Goal: Information Seeking & Learning: Learn about a topic

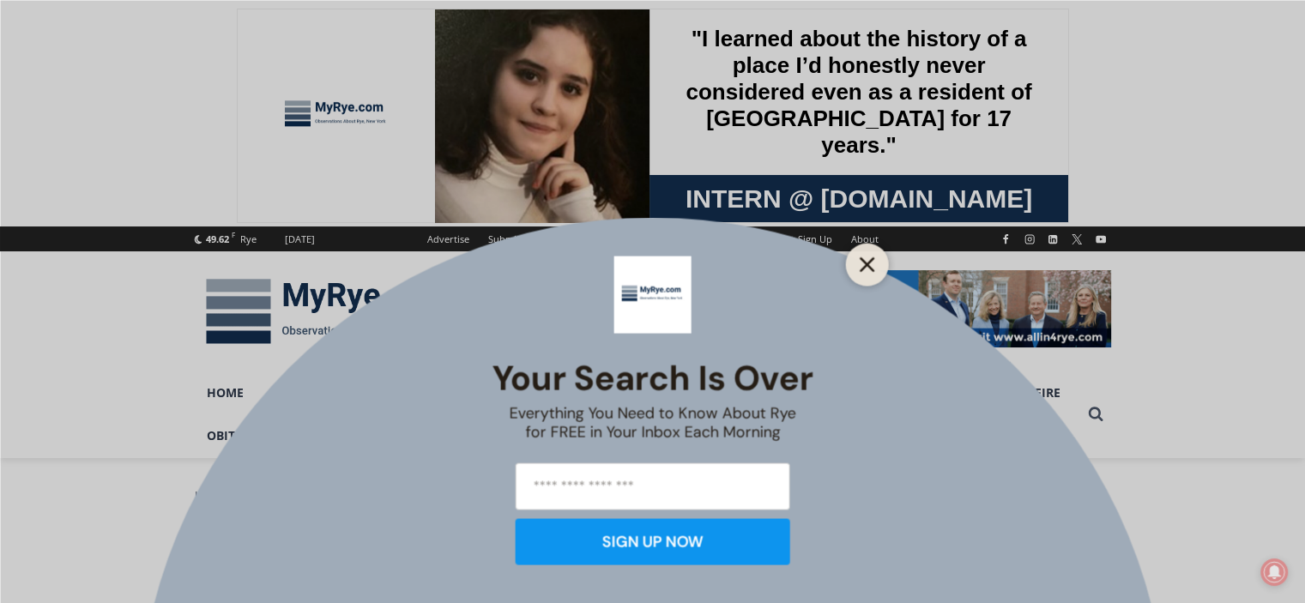
click at [861, 262] on icon "Close" at bounding box center [867, 263] width 15 height 15
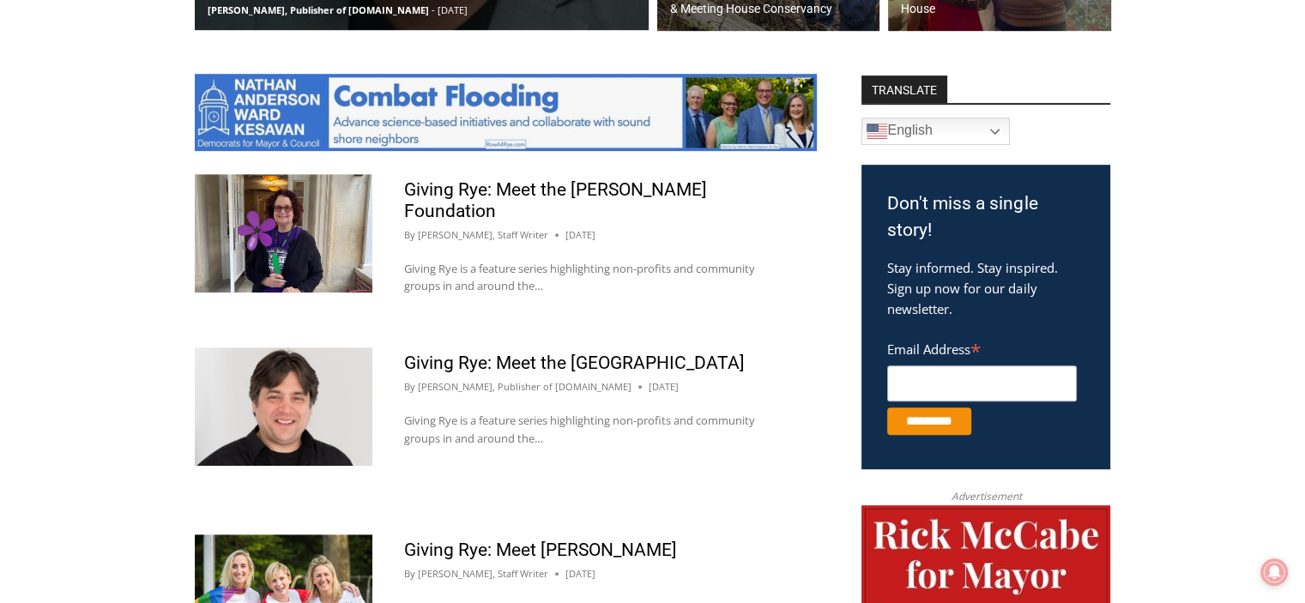
scroll to position [954, 0]
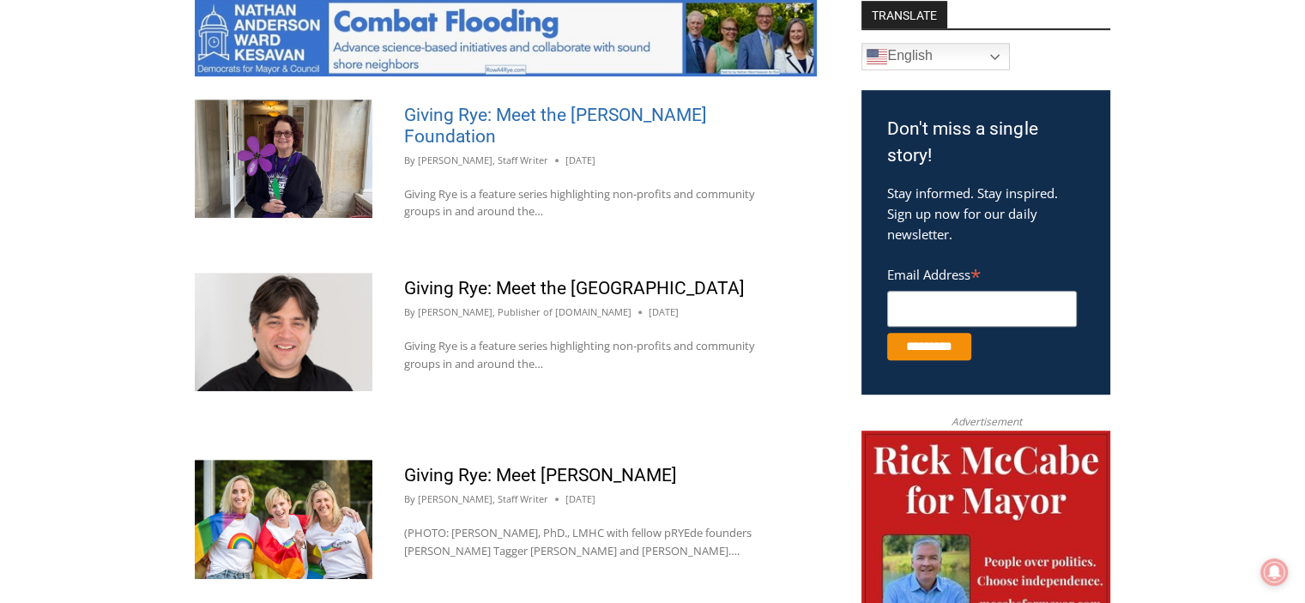
click at [515, 118] on link "Giving Rye: Meet the [PERSON_NAME] Foundation" at bounding box center [555, 126] width 303 height 42
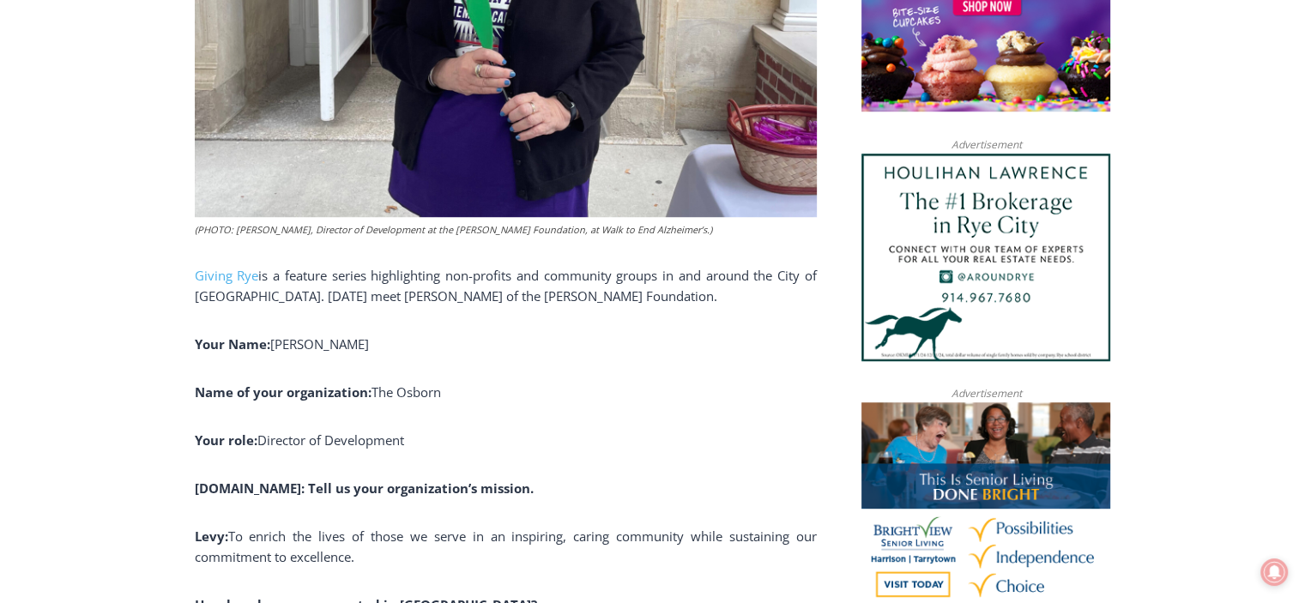
scroll to position [1359, 0]
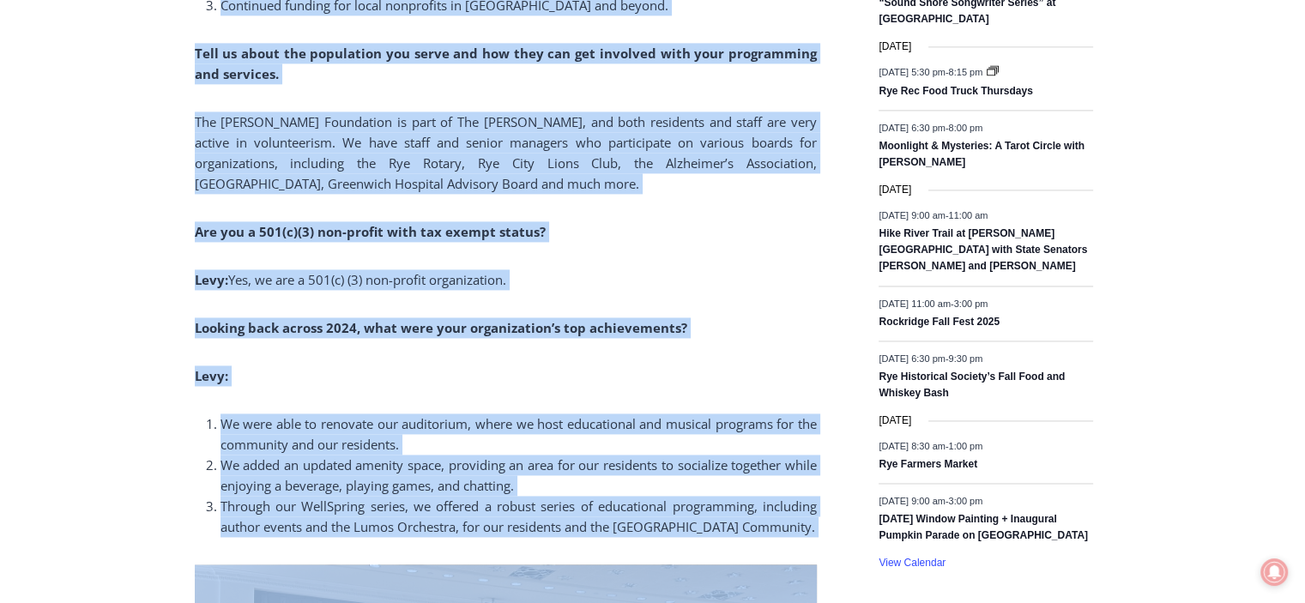
scroll to position [2494, 0]
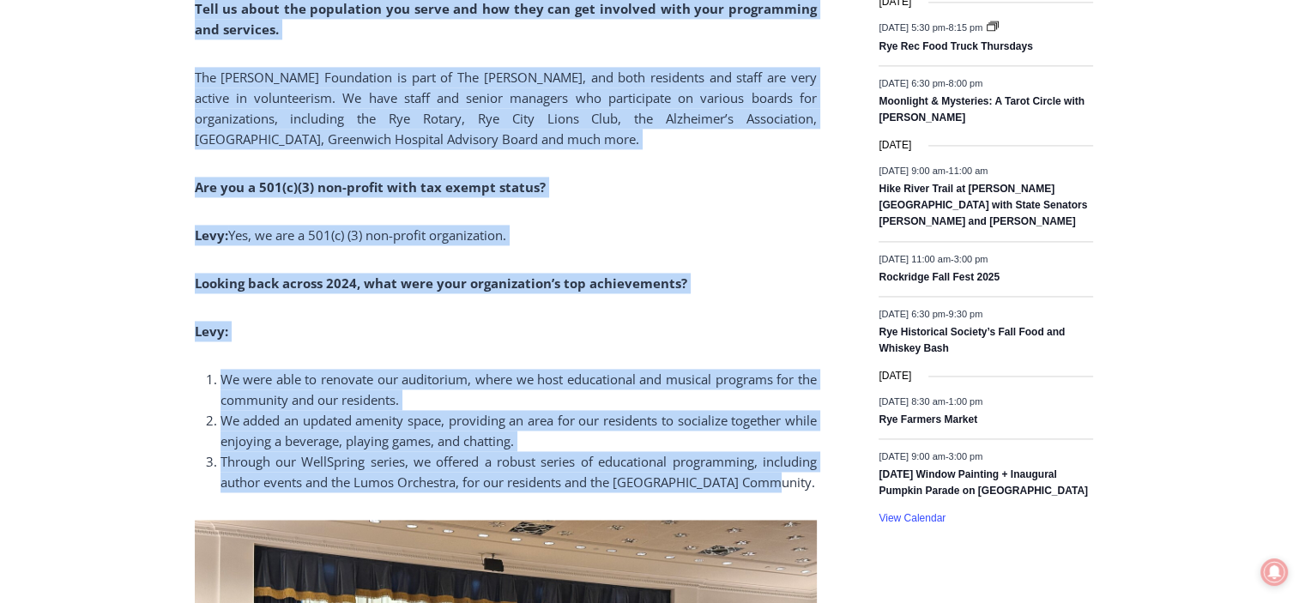
drag, startPoint x: 192, startPoint y: 161, endPoint x: 757, endPoint y: 443, distance: 630.7
copy div "Giving Rye is a feature series highlighting non-profits and community groups in…"
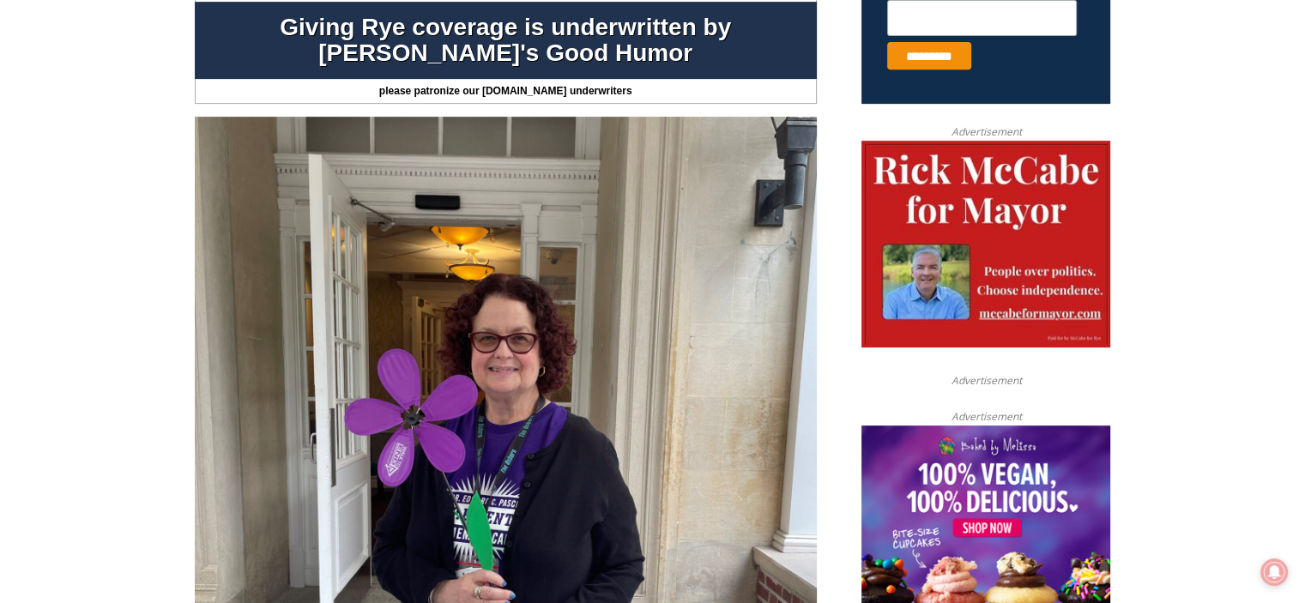
scroll to position [624, 0]
